Goal: Task Accomplishment & Management: Manage account settings

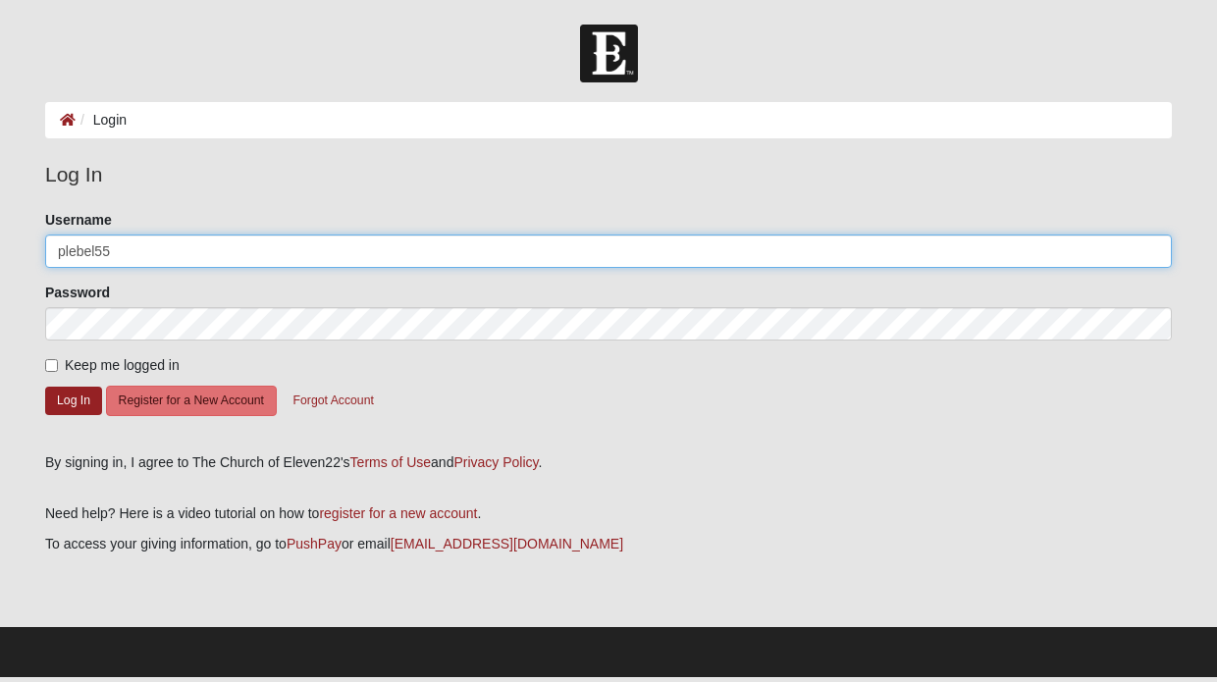
type input "plebel55"
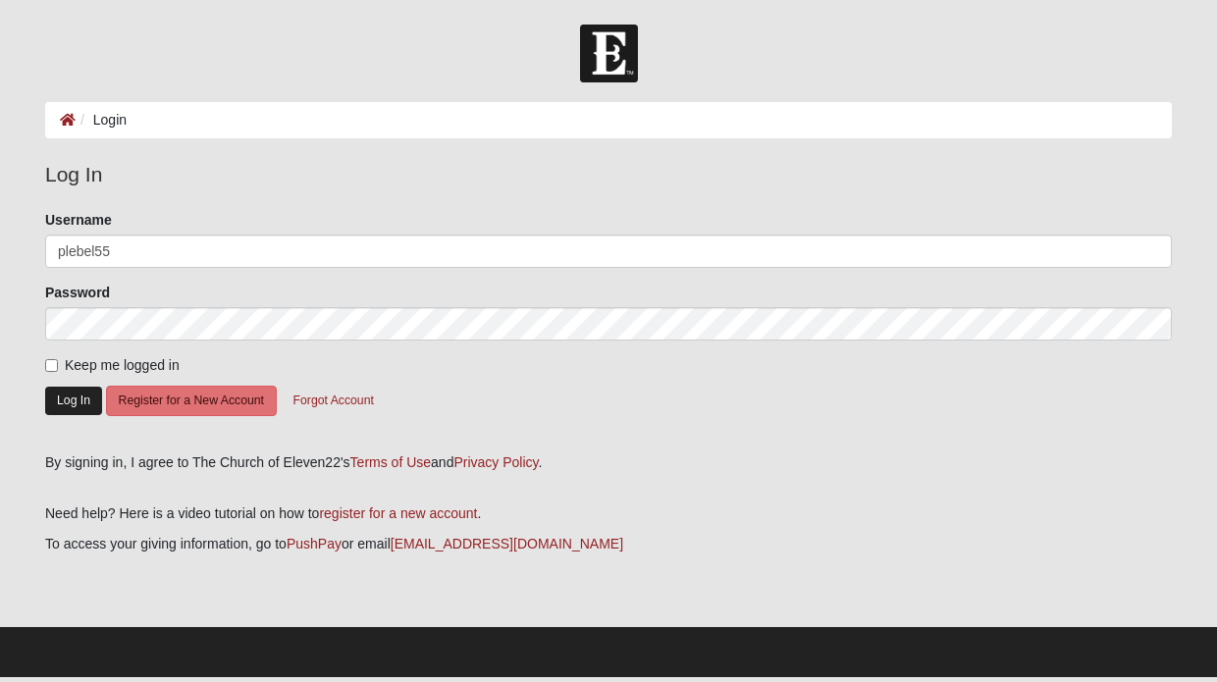
click at [66, 390] on button "Log In" at bounding box center [73, 401] width 57 height 28
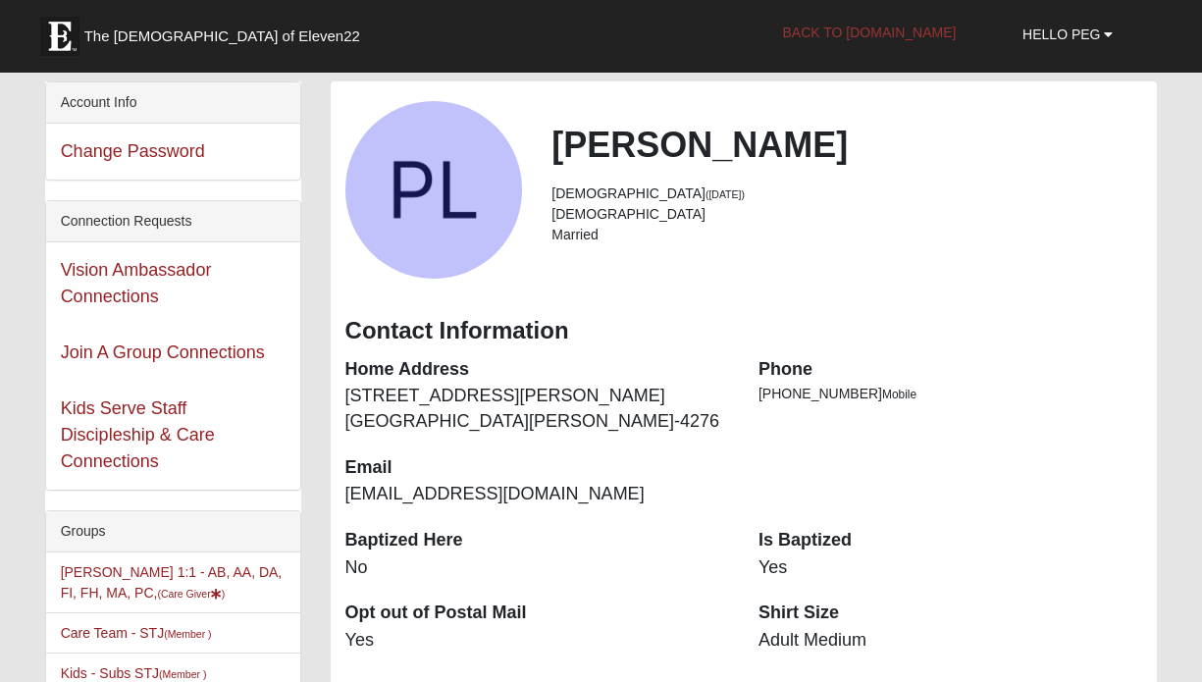
click at [886, 25] on link "Back to COE22.com" at bounding box center [869, 32] width 203 height 49
click at [166, 149] on link "Change Password" at bounding box center [133, 151] width 144 height 20
